Goal: Task Accomplishment & Management: Use online tool/utility

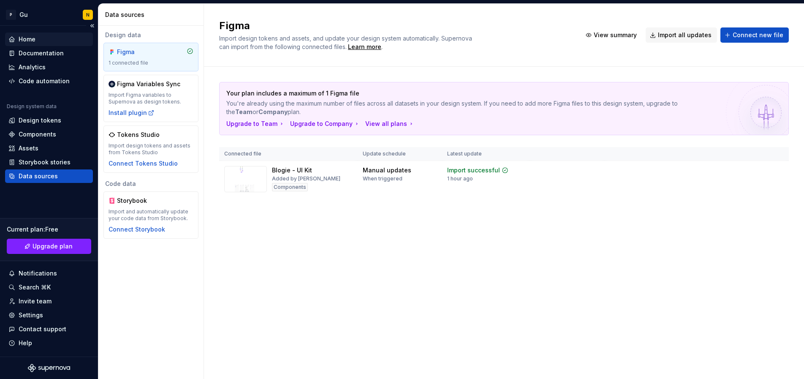
click at [43, 38] on div "Home" at bounding box center [48, 39] width 81 height 8
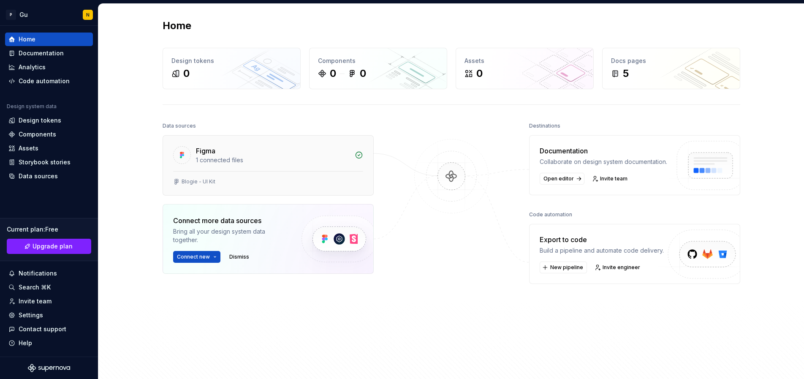
click at [210, 152] on div "Figma" at bounding box center [205, 151] width 19 height 10
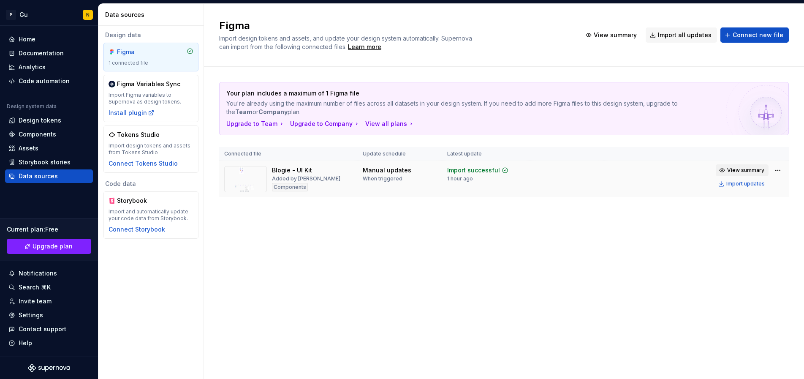
click at [506, 172] on span "View summary" at bounding box center [746, 170] width 37 height 7
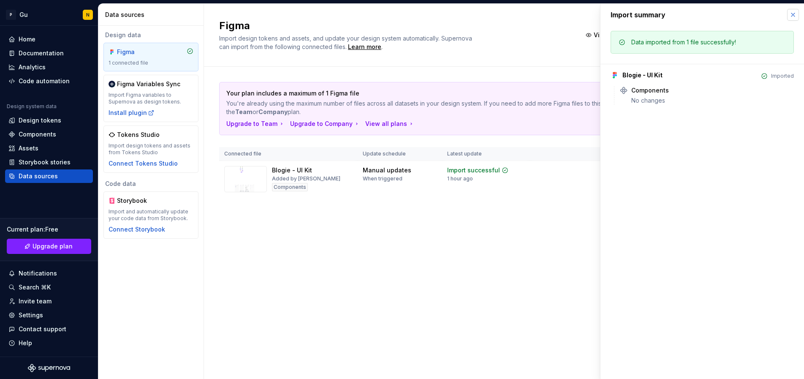
click at [506, 13] on button "button" at bounding box center [794, 15] width 12 height 12
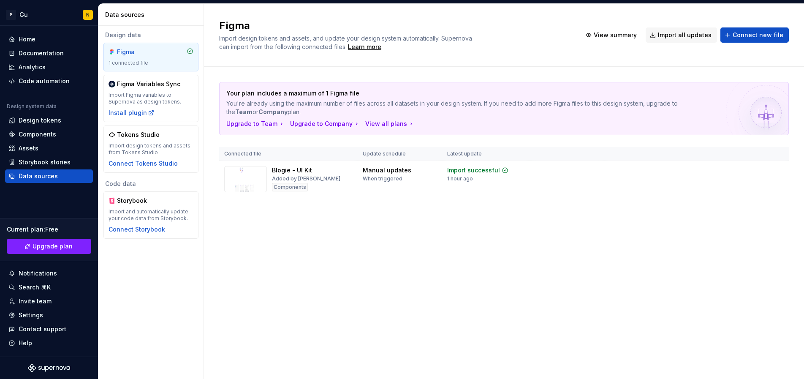
click at [392, 225] on div "Your plan includes a maximum of 1 Figma file You're already using the maximum n…" at bounding box center [504, 148] width 570 height 163
